Goal: Navigation & Orientation: Find specific page/section

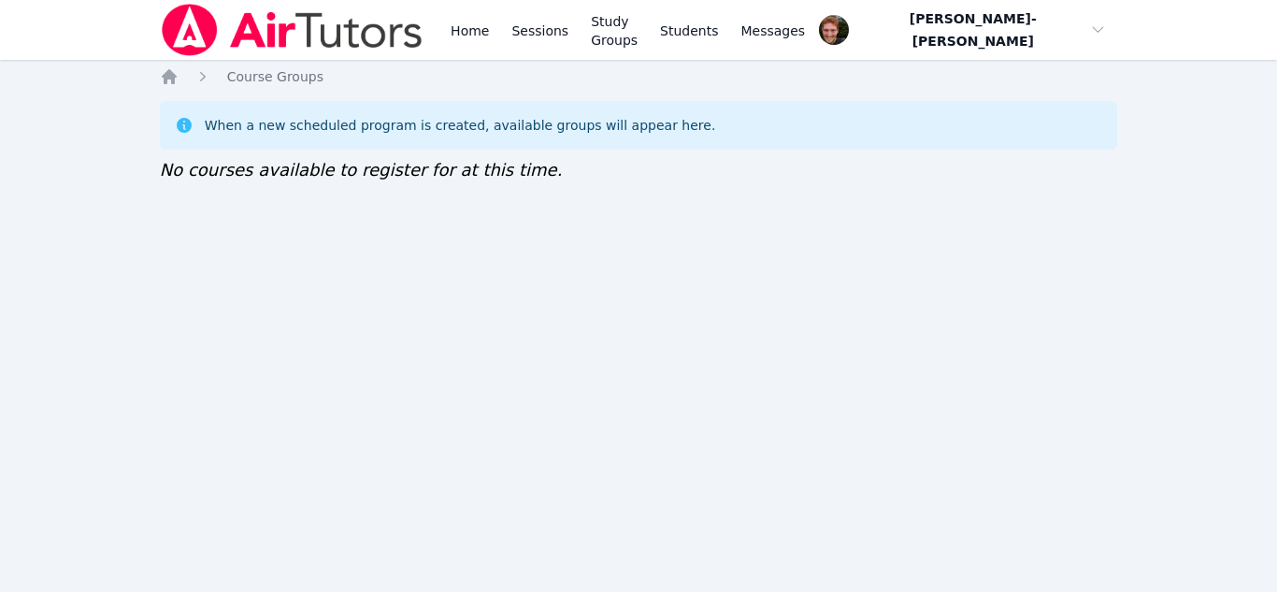
click at [410, 121] on div "When a new scheduled program is created, available groups will appear here." at bounding box center [460, 125] width 511 height 19
